Goal: Use online tool/utility: Utilize a website feature to perform a specific function

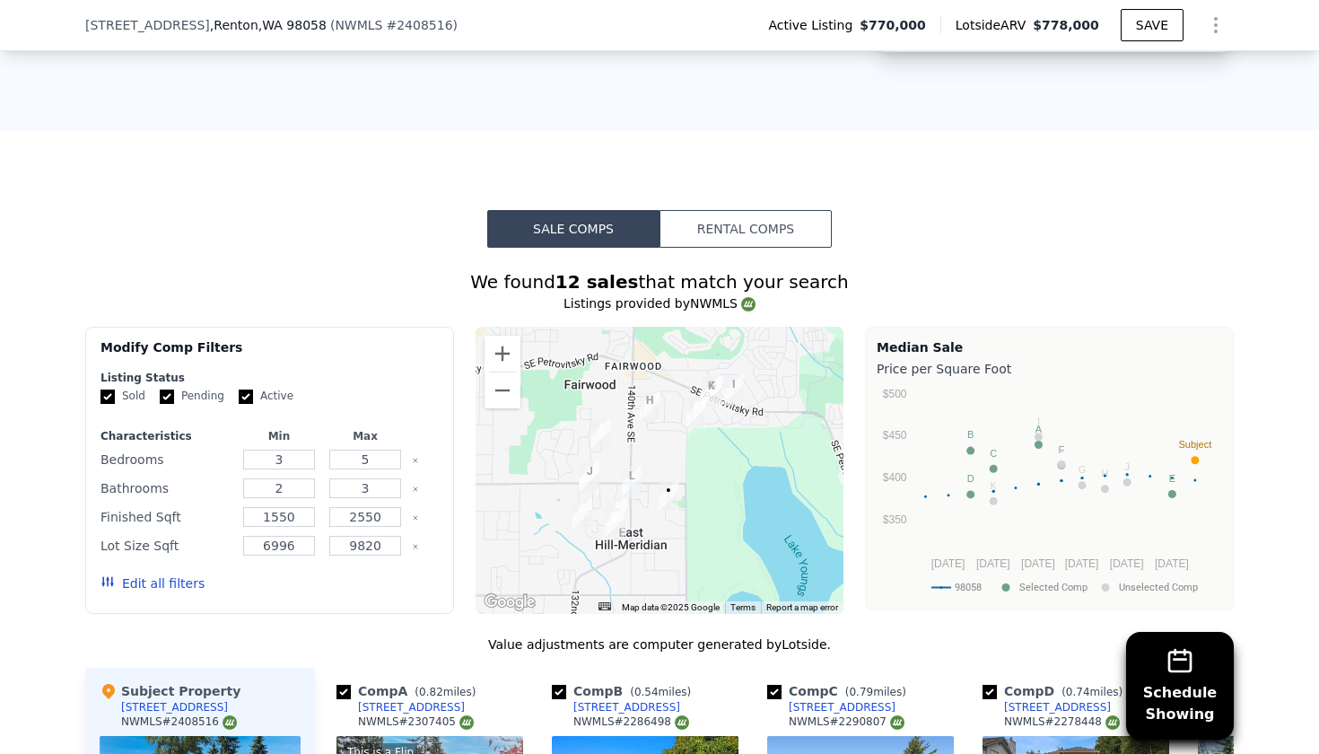
scroll to position [1386, 0]
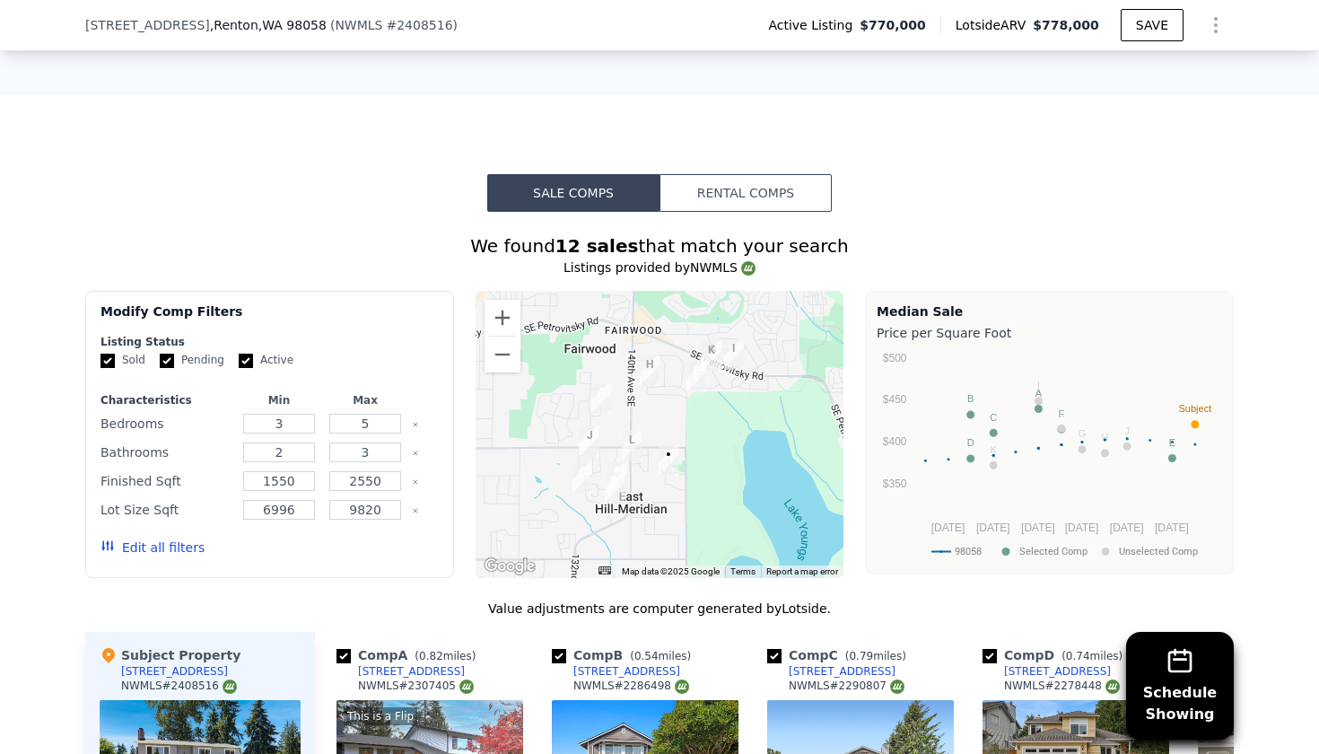
click at [760, 197] on button "Rental Comps" at bounding box center [746, 193] width 172 height 38
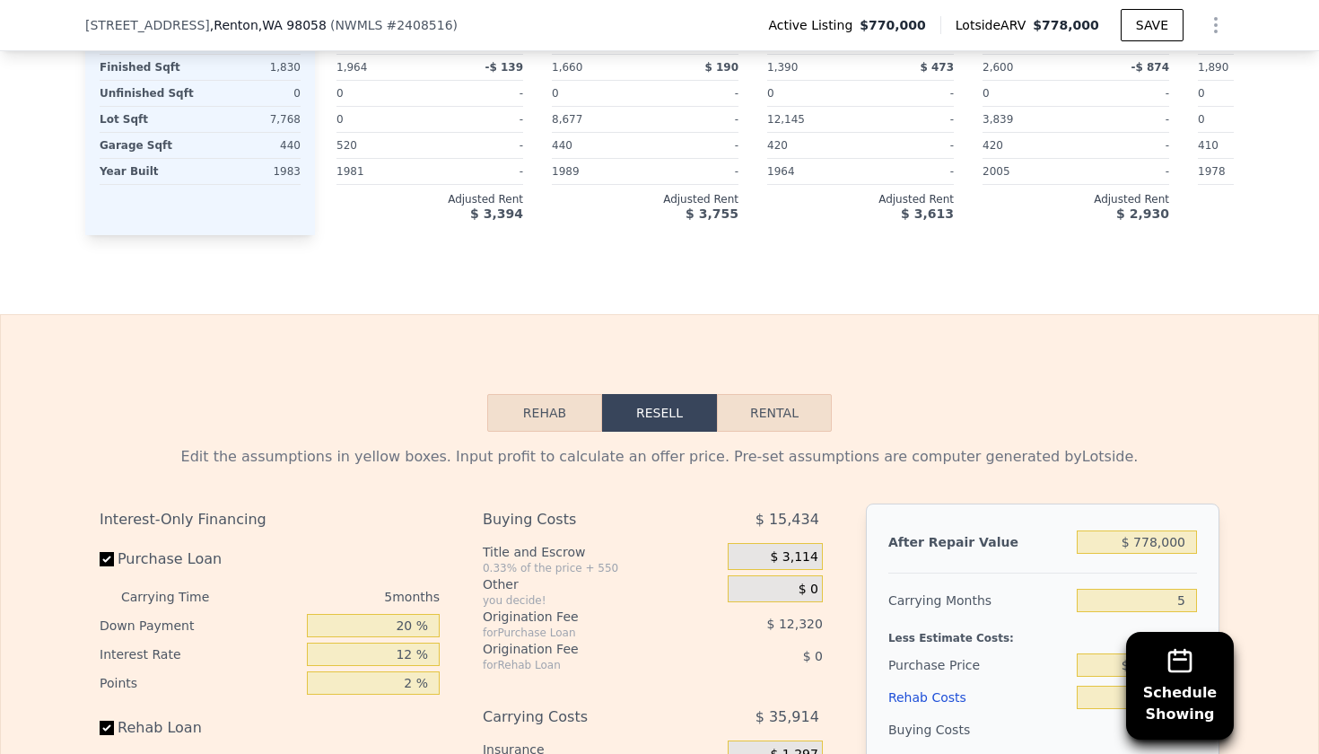
scroll to position [2531, 0]
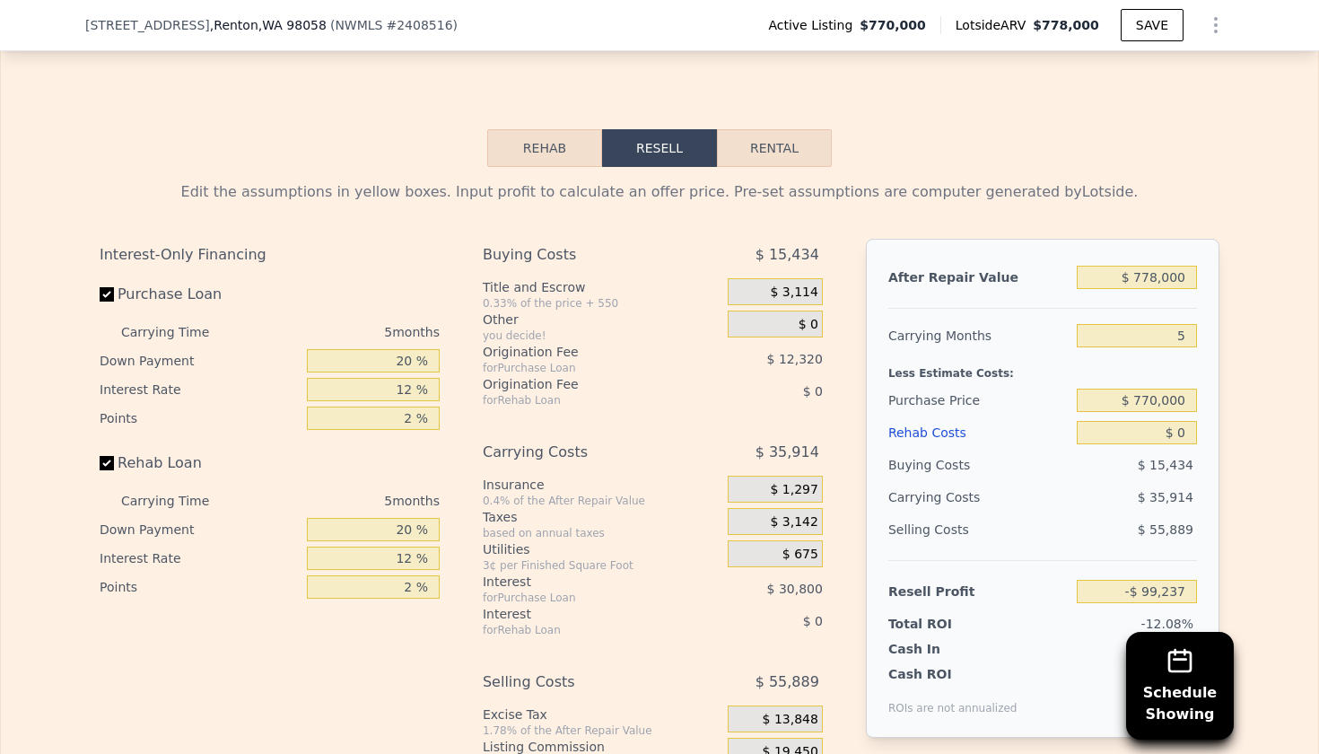
click at [795, 134] on button "Rental" at bounding box center [774, 148] width 115 height 38
select select "30"
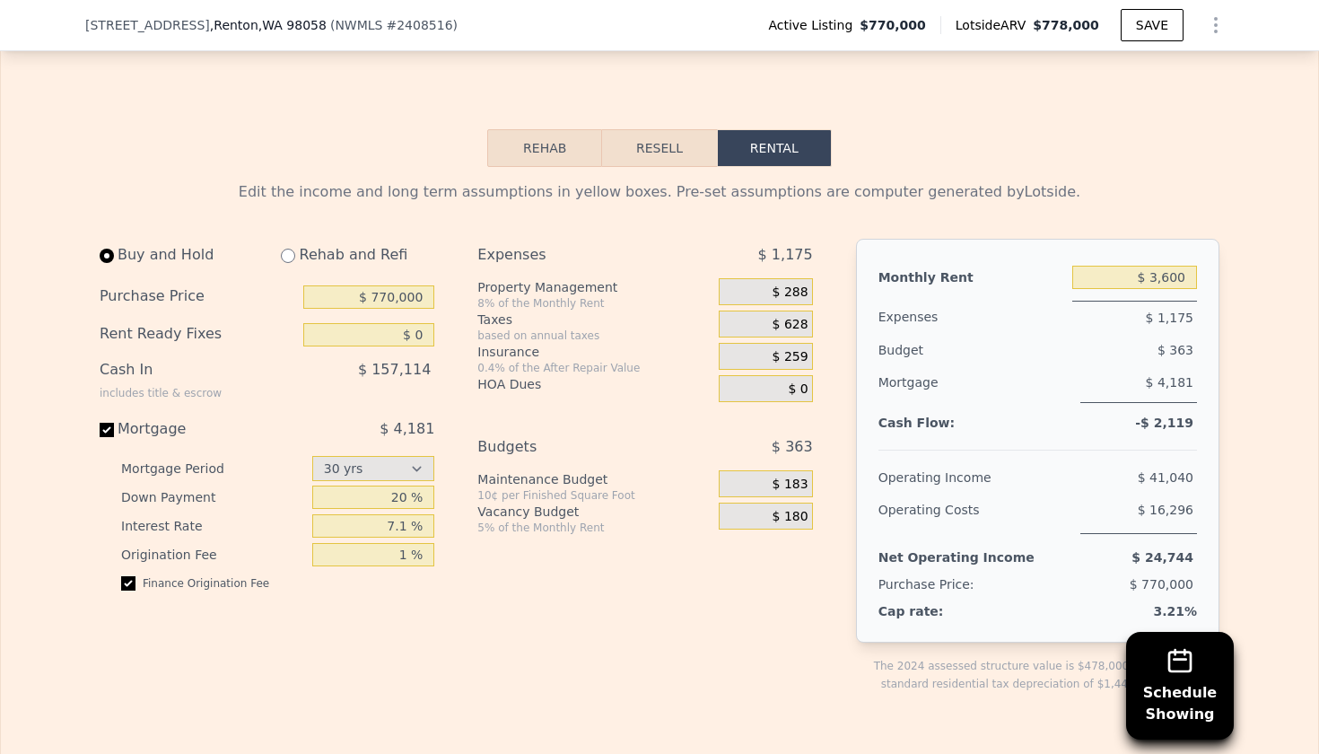
click at [663, 145] on button "Resell" at bounding box center [659, 148] width 114 height 38
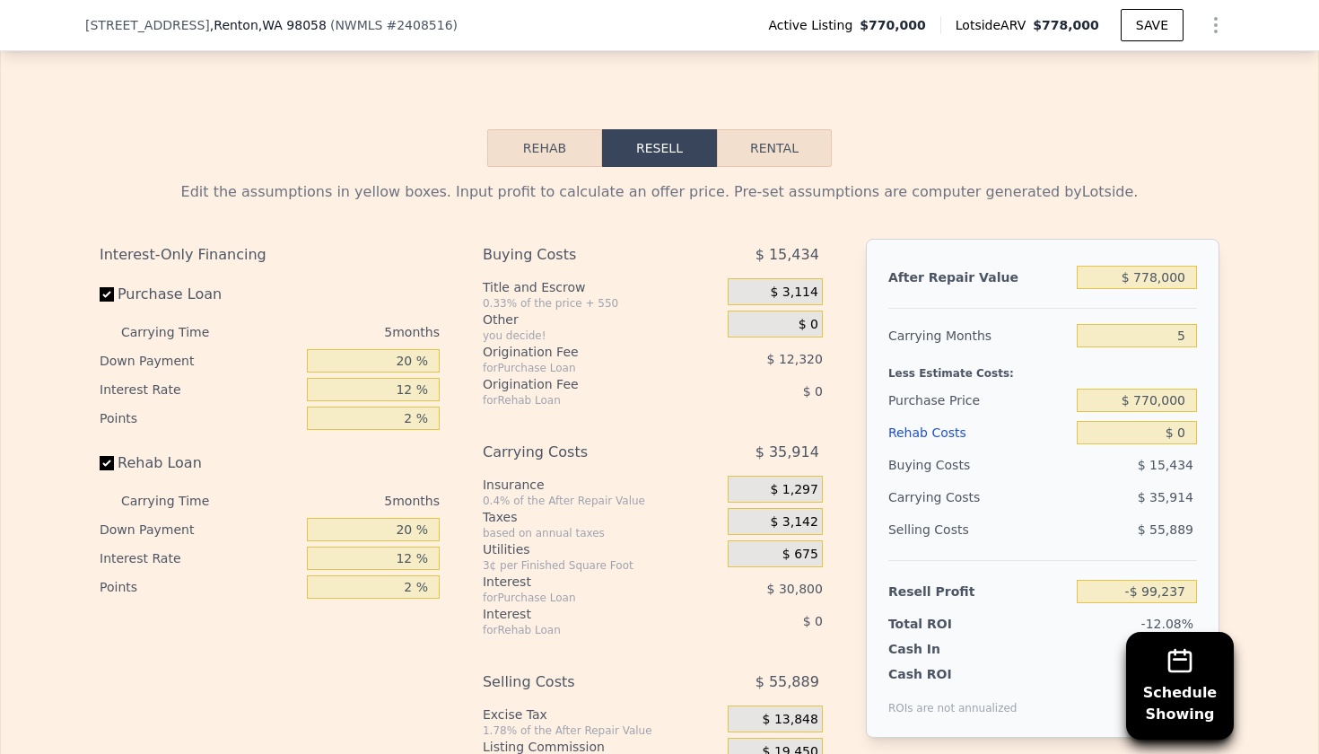
click at [751, 145] on button "Rental" at bounding box center [774, 148] width 115 height 38
select select "30"
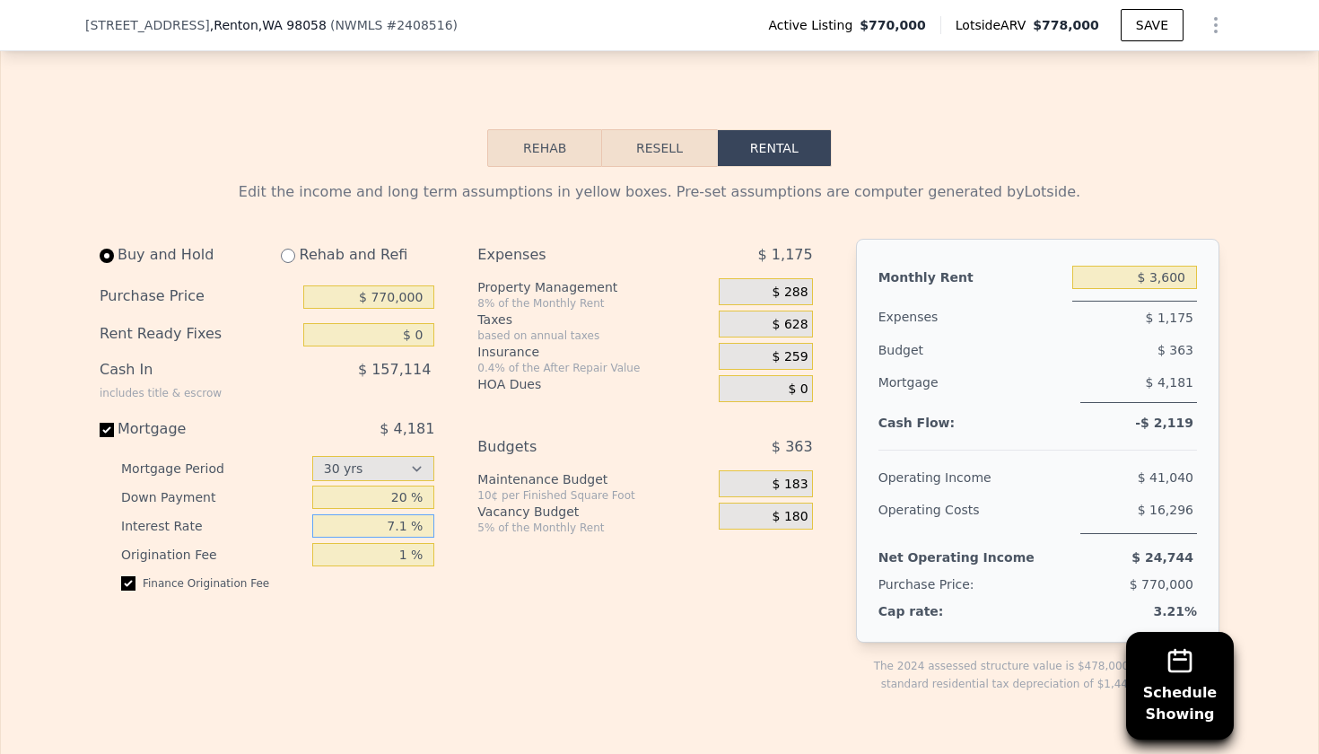
click at [385, 516] on input "7.1 %" at bounding box center [373, 525] width 123 height 23
type input "6.7 %"
click at [615, 611] on div "Expenses $ 1,175 Property Management 8% of the Monthly Rent $ 288 Taxes based o…" at bounding box center [651, 480] width 349 height 483
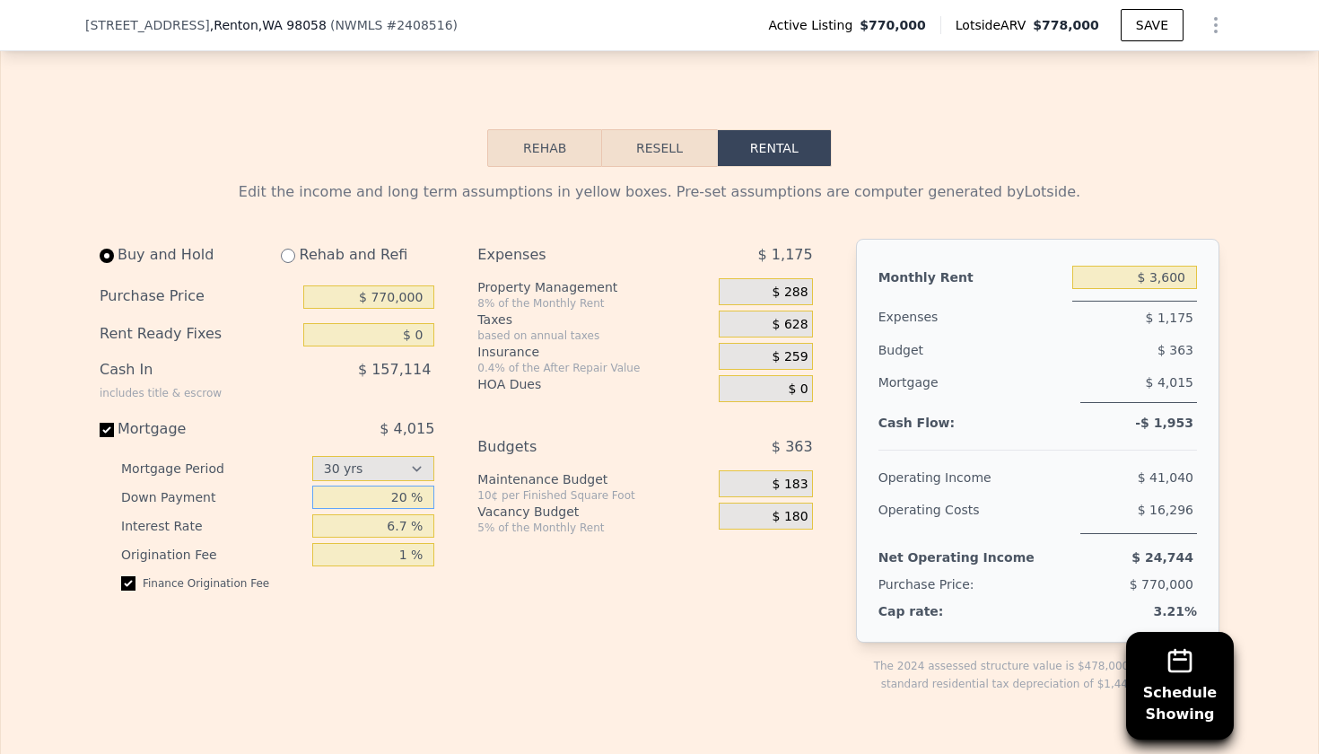
click at [396, 497] on input "20 %" at bounding box center [373, 496] width 123 height 23
type input "2 %"
type input "1 %"
type input "20 %"
click at [396, 524] on input "6.7 %" at bounding box center [373, 525] width 123 height 23
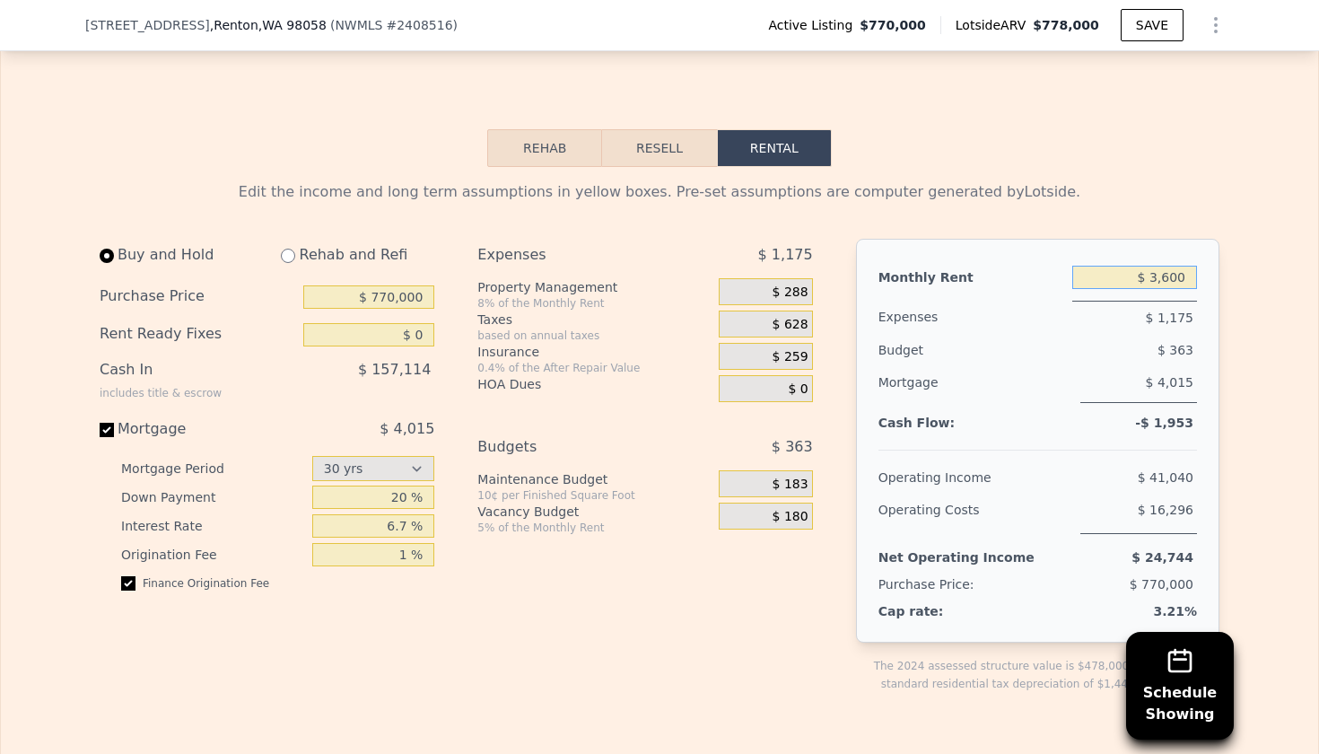
click at [1170, 276] on input "$ 3,600" at bounding box center [1134, 277] width 125 height 23
click at [866, 662] on div "The 2024 assessed structure value is $478,000, suggesting a standard residentia…" at bounding box center [1040, 675] width 360 height 36
click at [1160, 276] on input "$ 3,300" at bounding box center [1134, 277] width 125 height 23
click at [1167, 276] on input "$ 3,300" at bounding box center [1134, 277] width 125 height 23
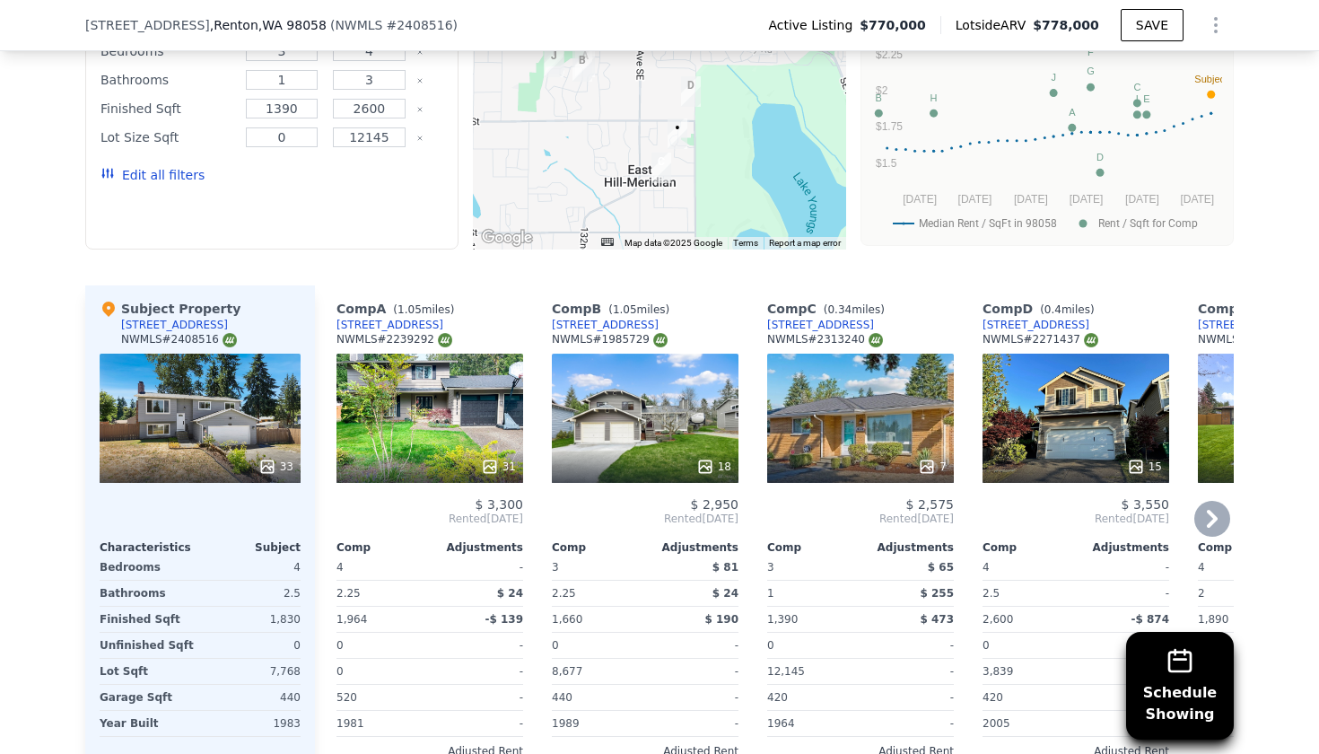
scroll to position [1724, 0]
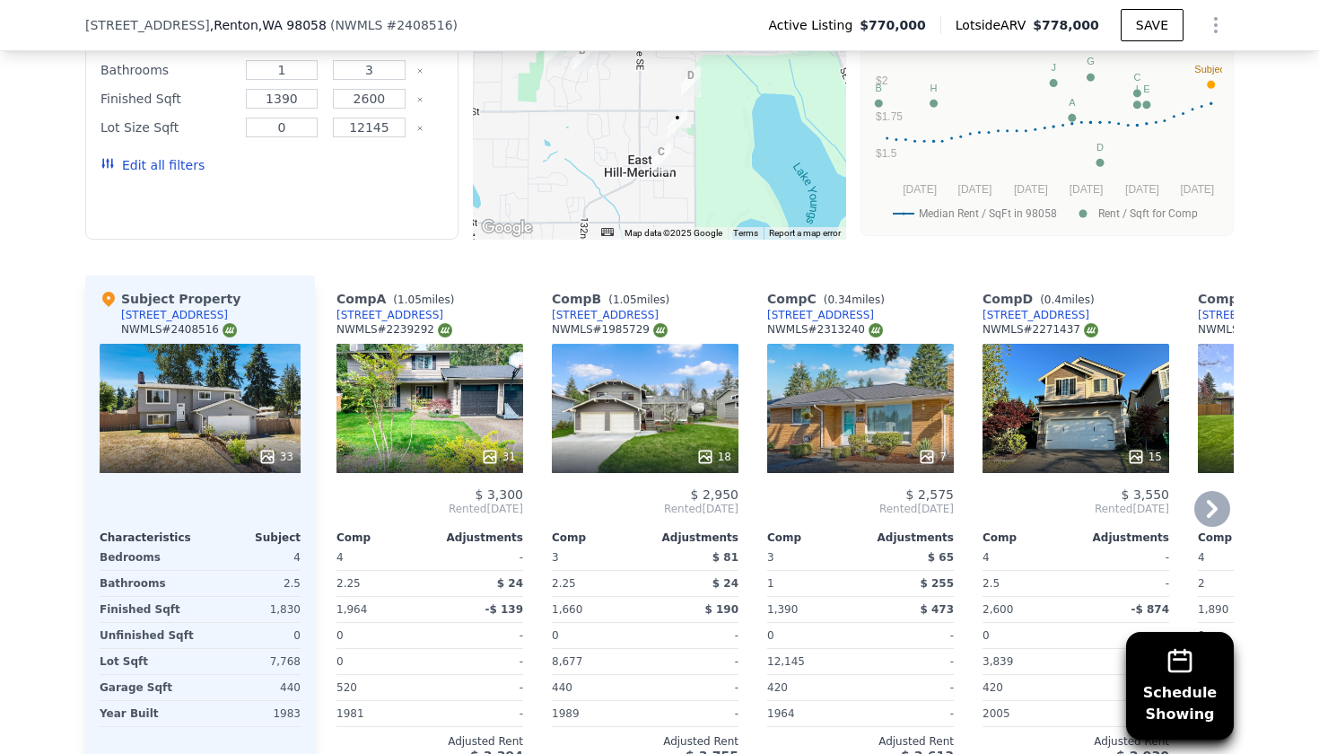
click at [1227, 508] on icon at bounding box center [1212, 509] width 36 height 36
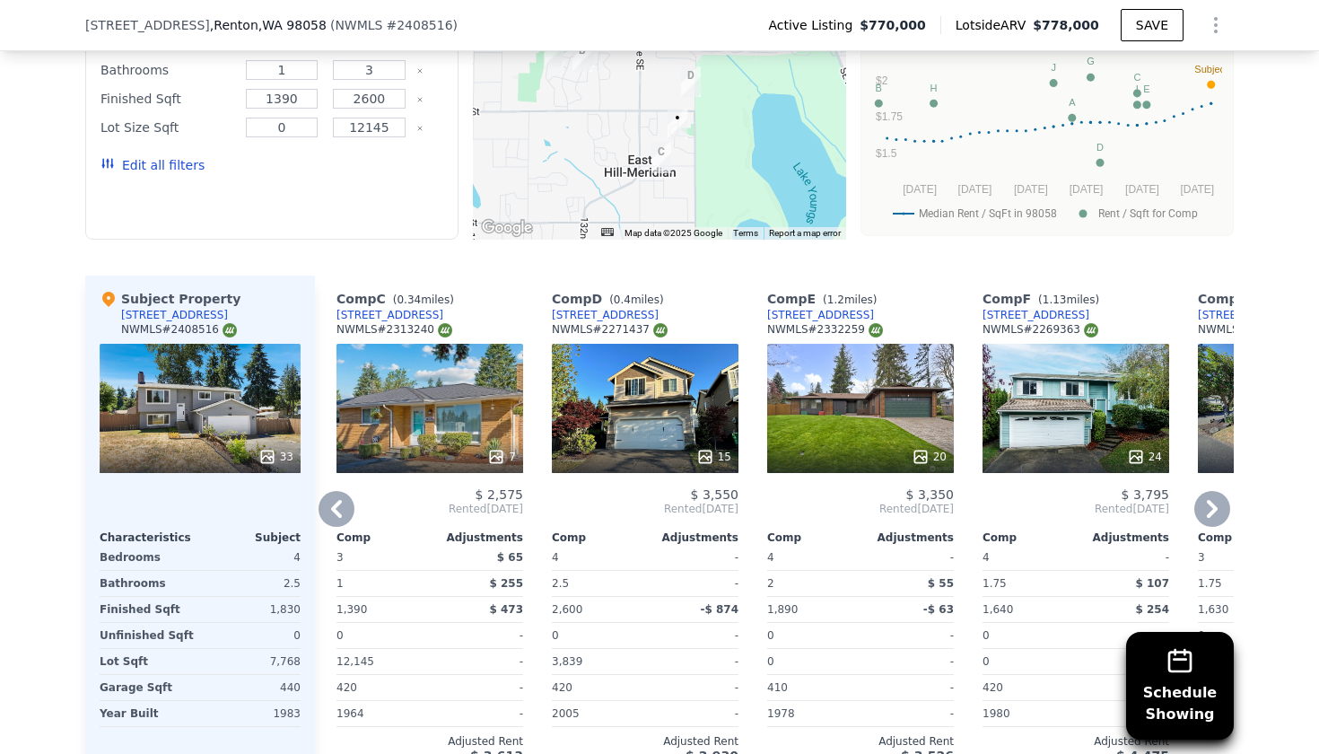
click at [1227, 508] on icon at bounding box center [1212, 509] width 36 height 36
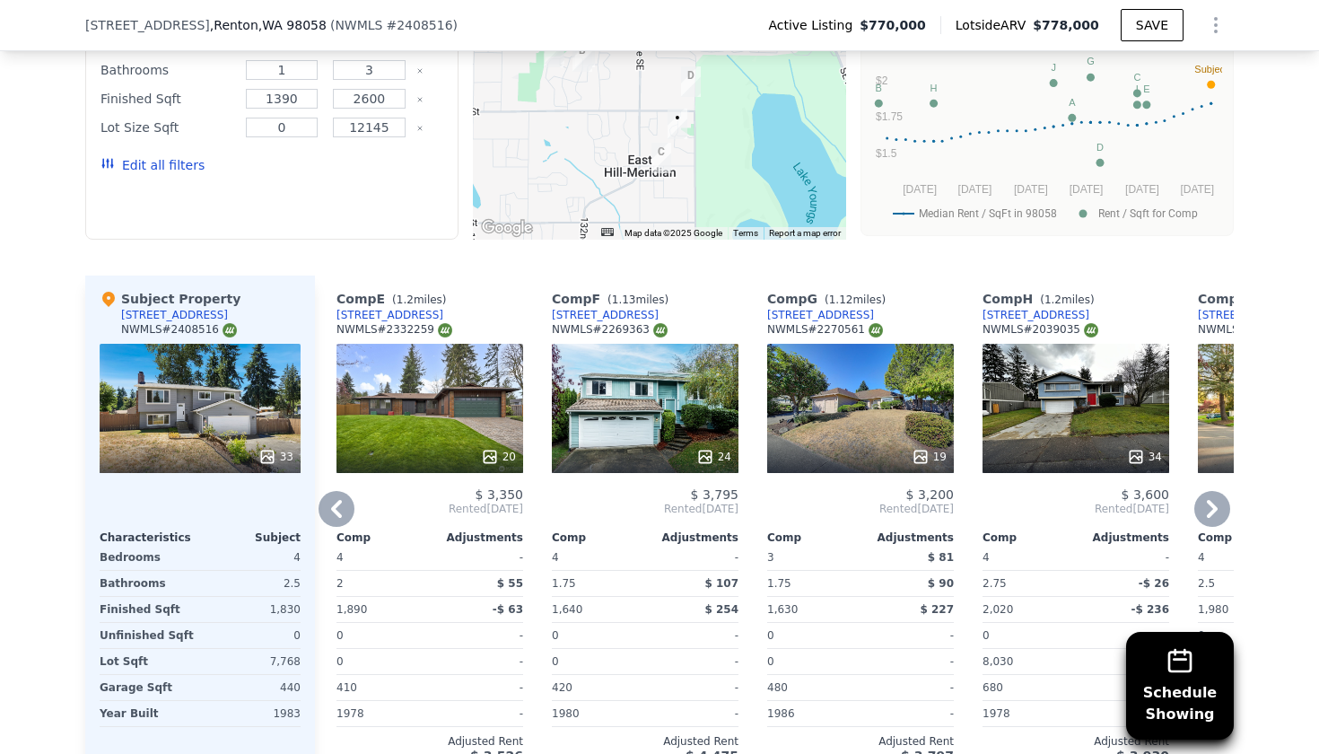
click at [1227, 508] on icon at bounding box center [1212, 509] width 36 height 36
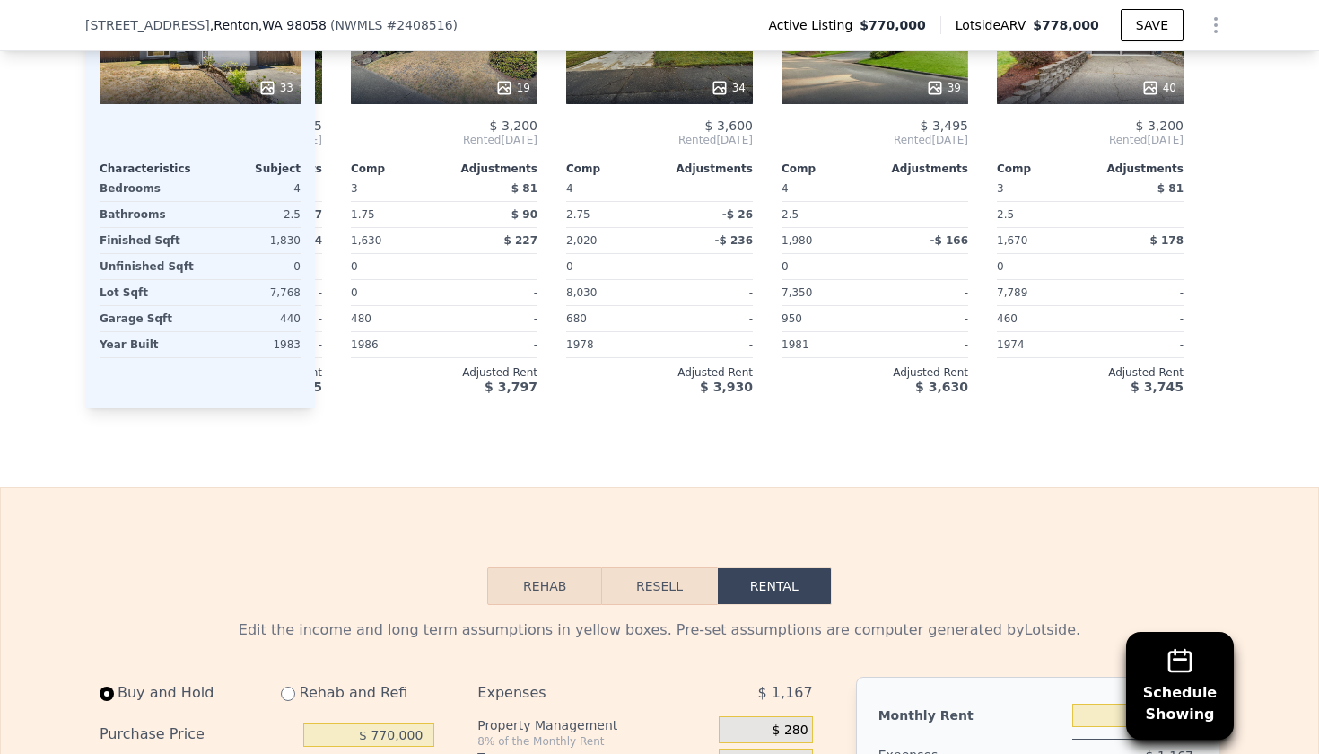
scroll to position [2401, 0]
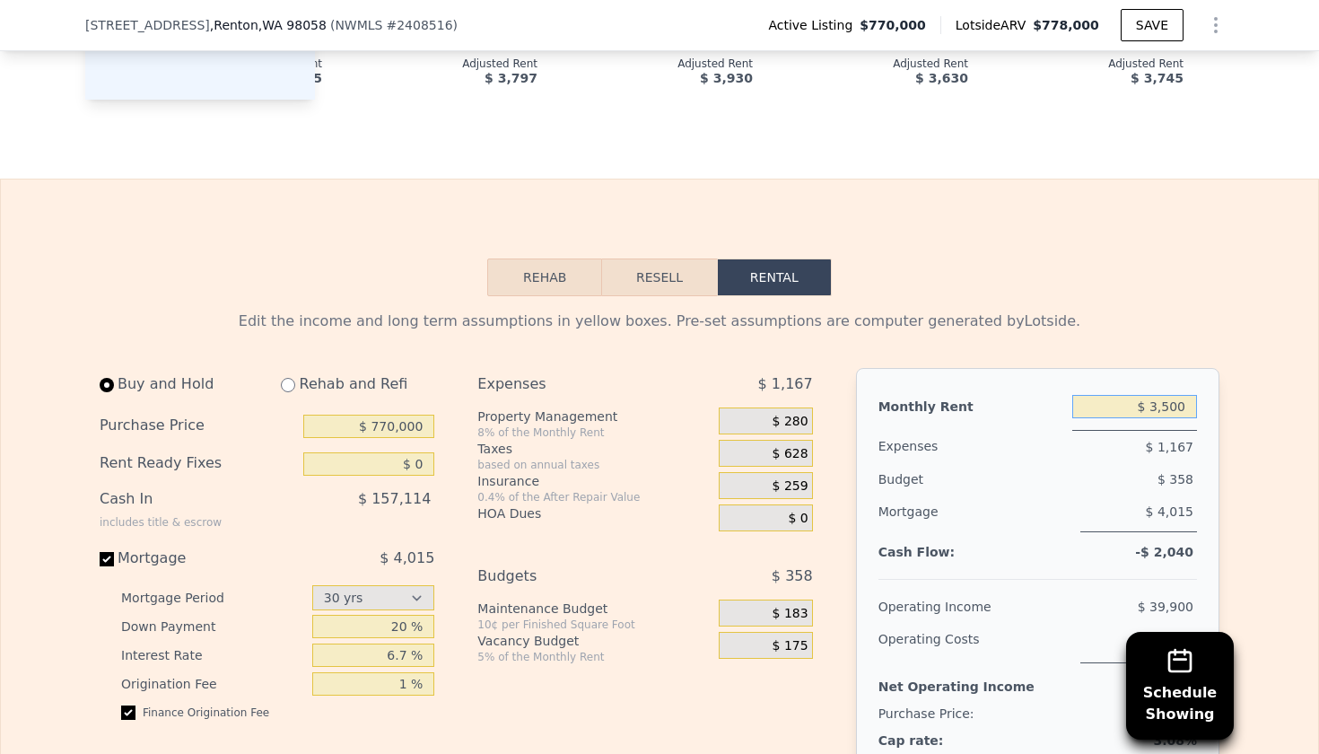
click at [1152, 415] on input "$ 3,500" at bounding box center [1134, 406] width 125 height 23
type input "$ 4,300"
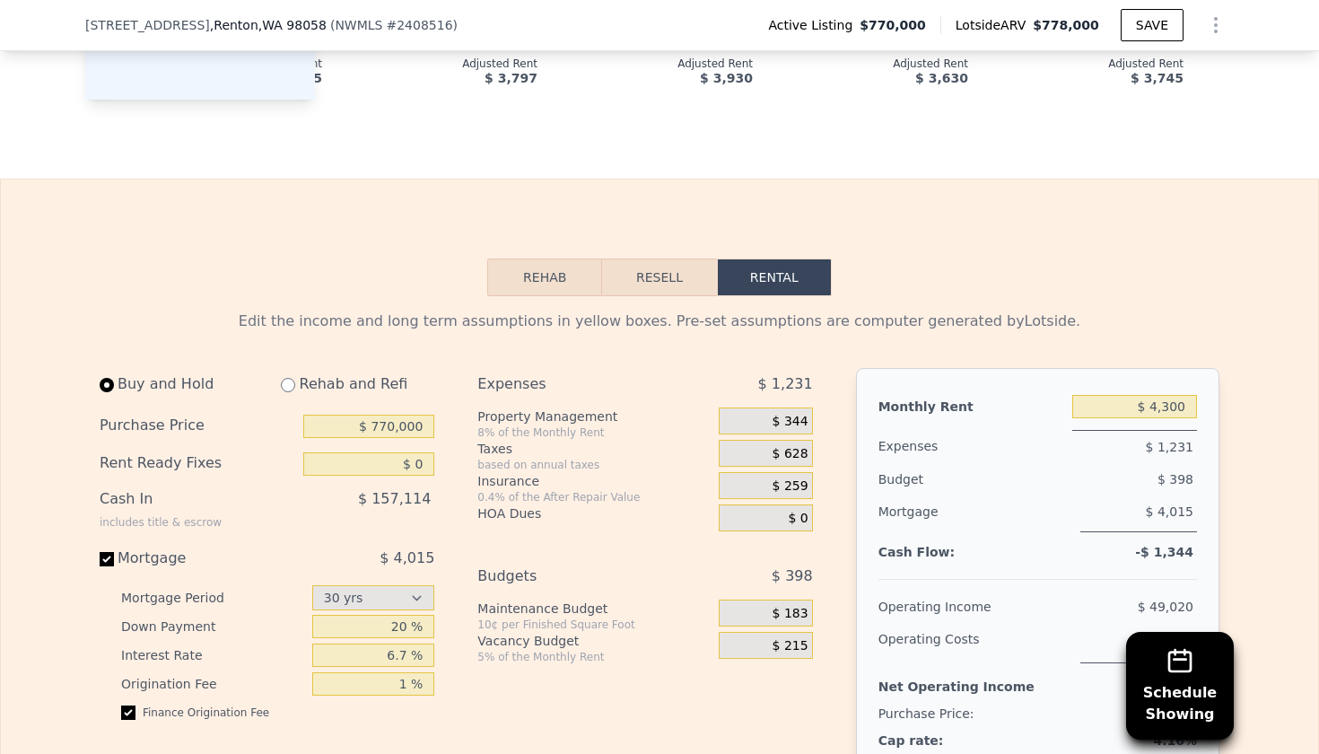
scroll to position [2403, 0]
click at [389, 424] on input "$ 770,000" at bounding box center [368, 424] width 131 height 23
type input "$ 750,000"
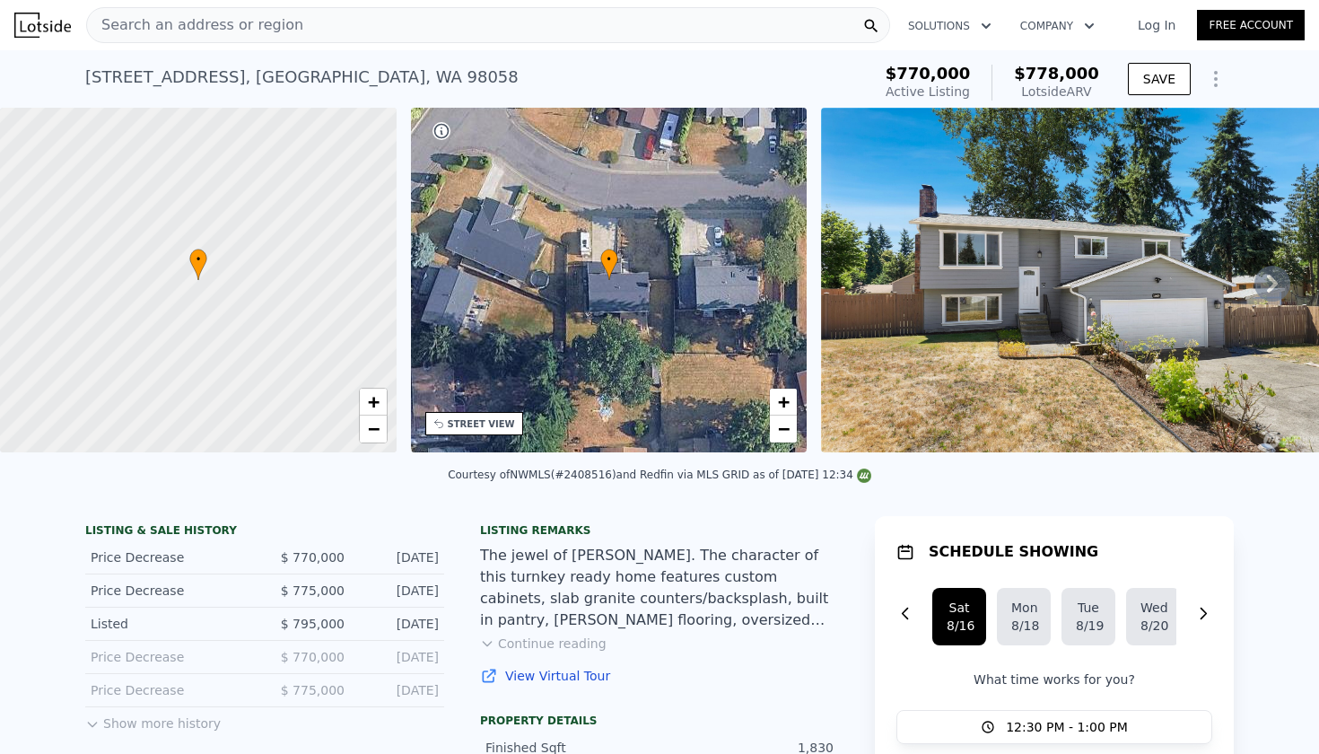
scroll to position [0, 0]
click at [1283, 270] on icon at bounding box center [1273, 284] width 36 height 36
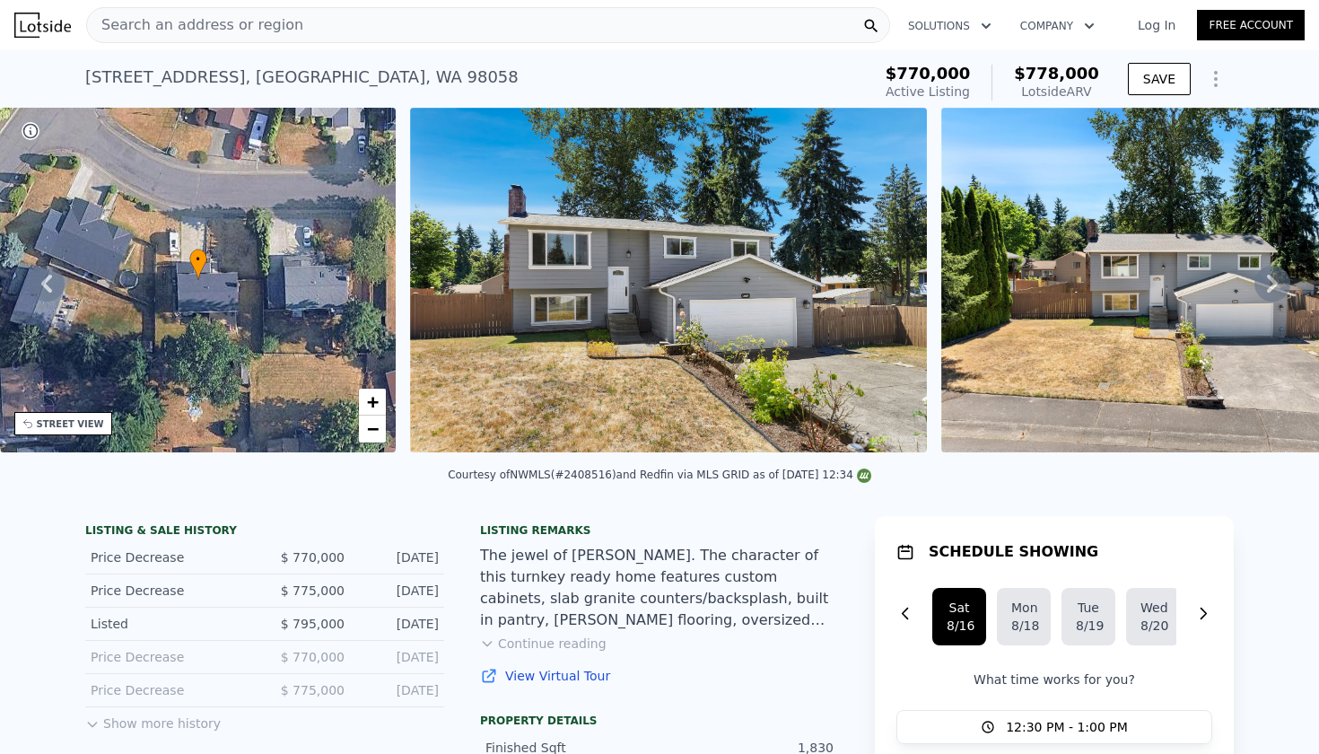
click at [1280, 274] on icon at bounding box center [1273, 284] width 36 height 36
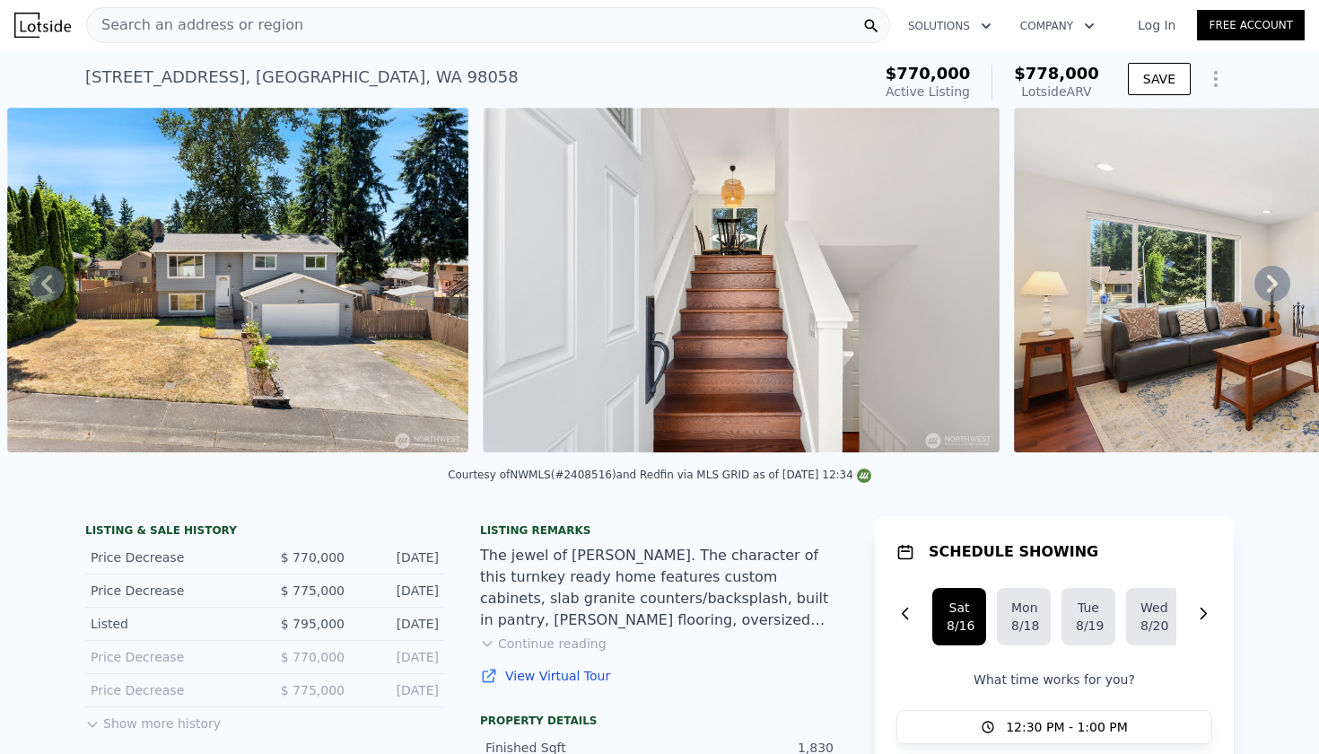
click at [1280, 274] on icon at bounding box center [1273, 284] width 36 height 36
